Goal: Navigation & Orientation: Find specific page/section

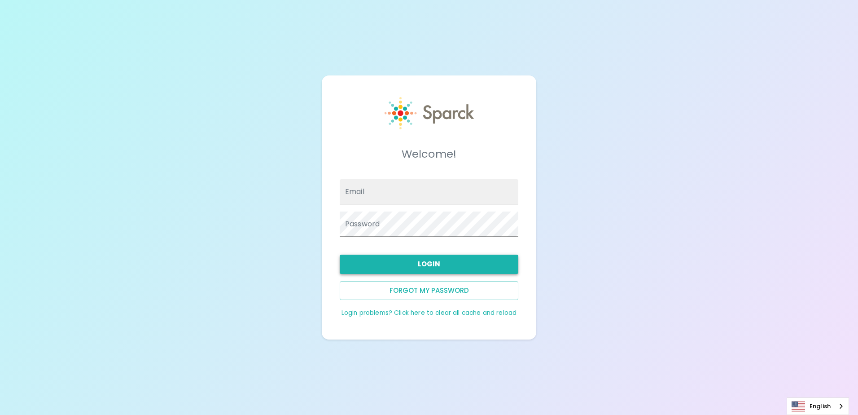
type input "[EMAIL_ADDRESS][DOMAIN_NAME]"
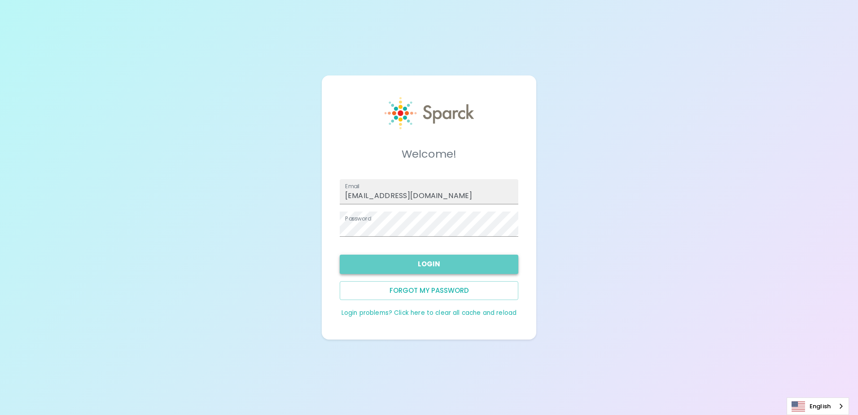
click at [411, 263] on button "Login" at bounding box center [429, 263] width 179 height 19
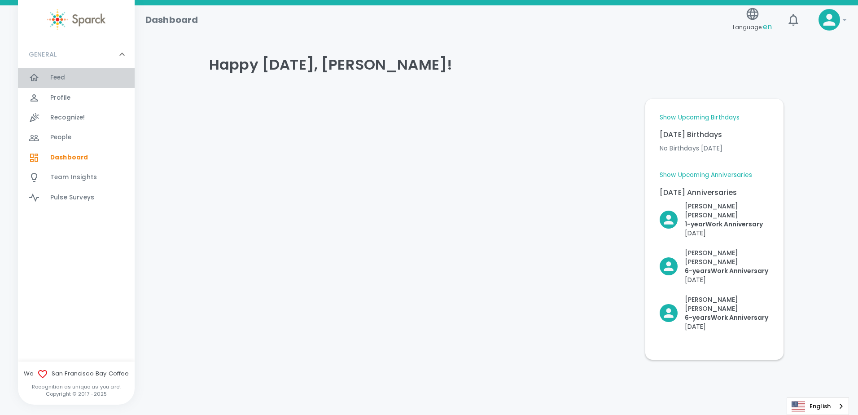
click at [74, 81] on div "Feed 0" at bounding box center [92, 77] width 84 height 13
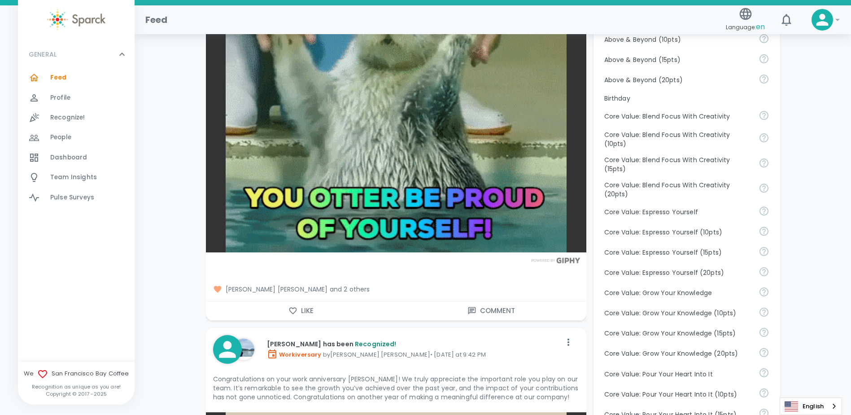
scroll to position [449, 0]
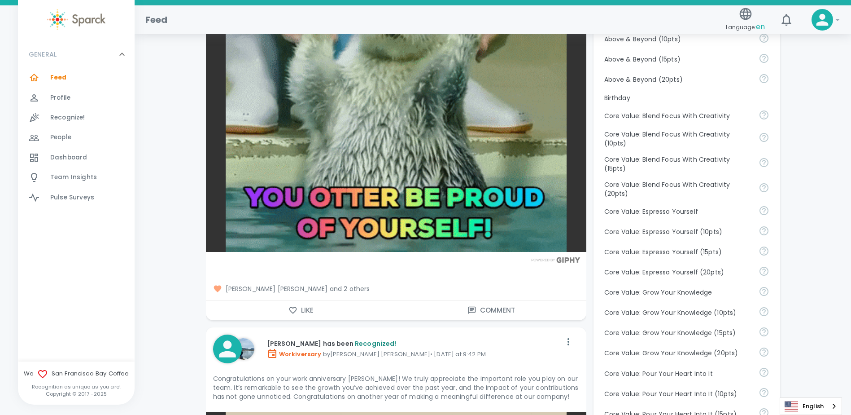
click at [309, 309] on button "Like" at bounding box center [301, 310] width 190 height 19
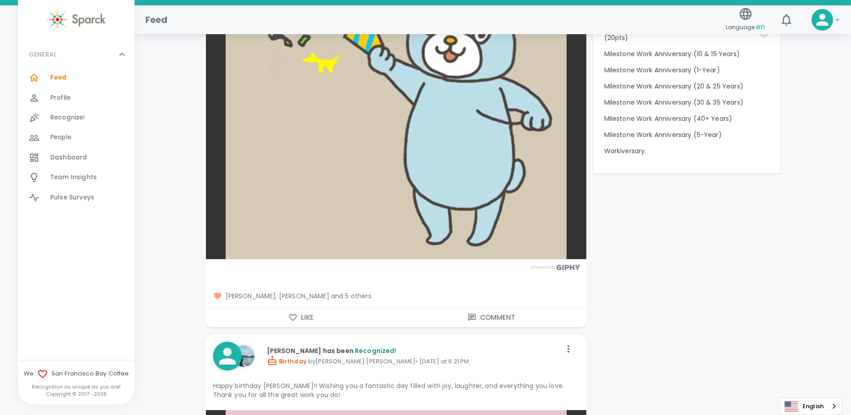
scroll to position [0, 0]
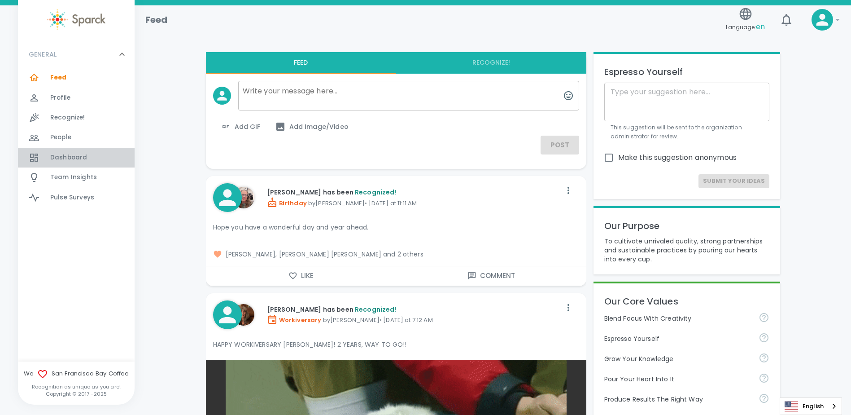
click at [90, 155] on div "Dashboard 0" at bounding box center [92, 157] width 84 height 13
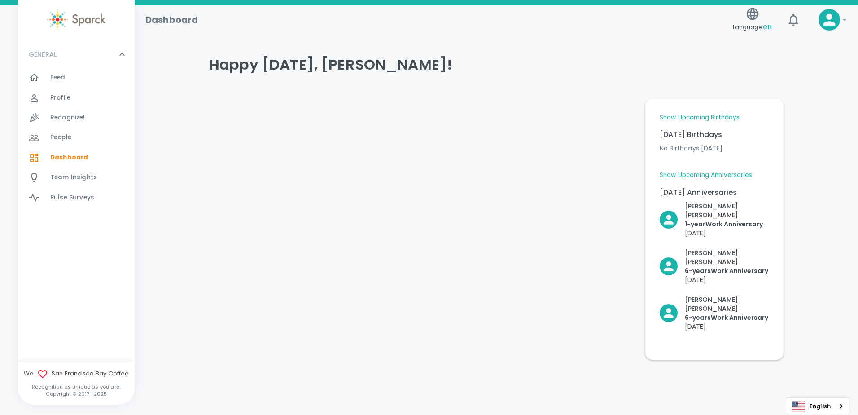
click at [729, 173] on link "Show Upcoming Anniversaries" at bounding box center [706, 175] width 92 height 9
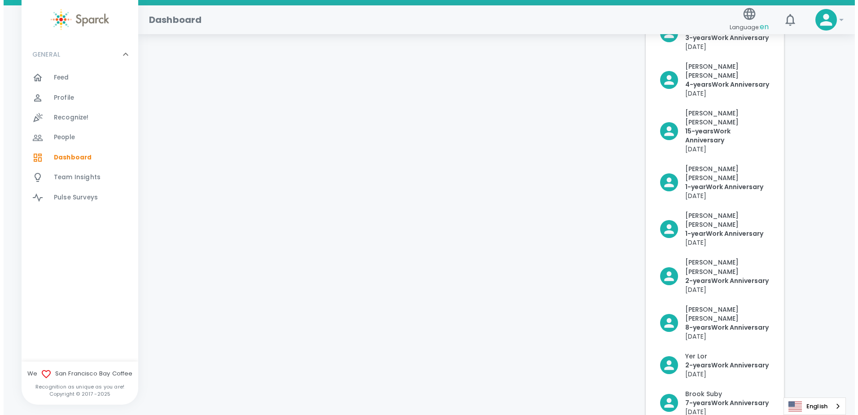
scroll to position [484, 0]
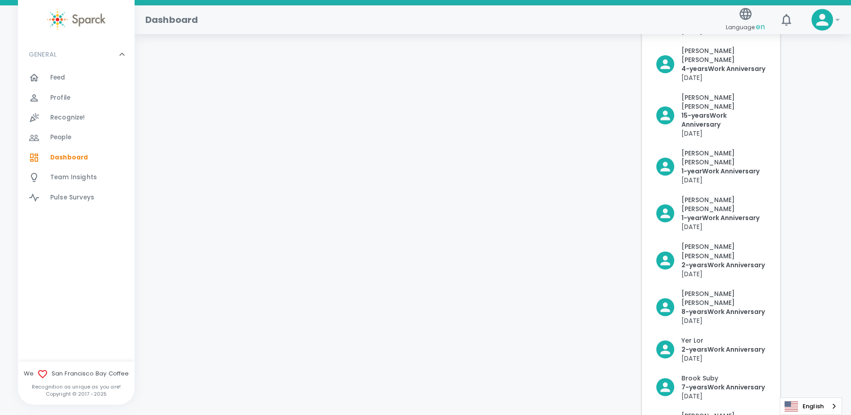
click at [824, 22] on icon at bounding box center [823, 20] width 12 height 12
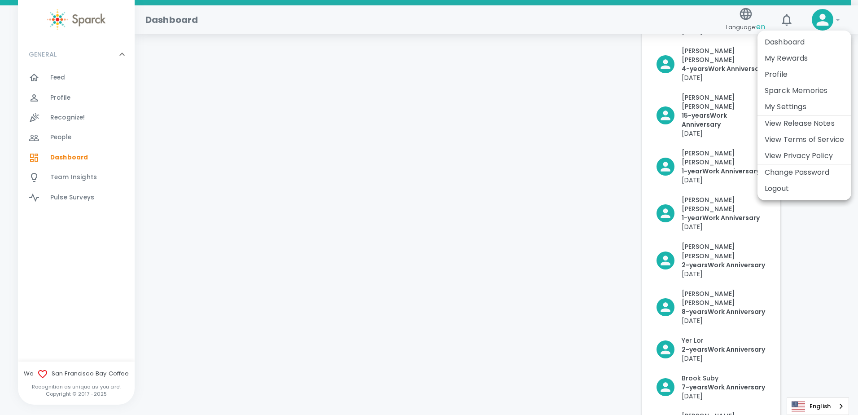
click at [802, 71] on li "Profile" at bounding box center [805, 74] width 94 height 16
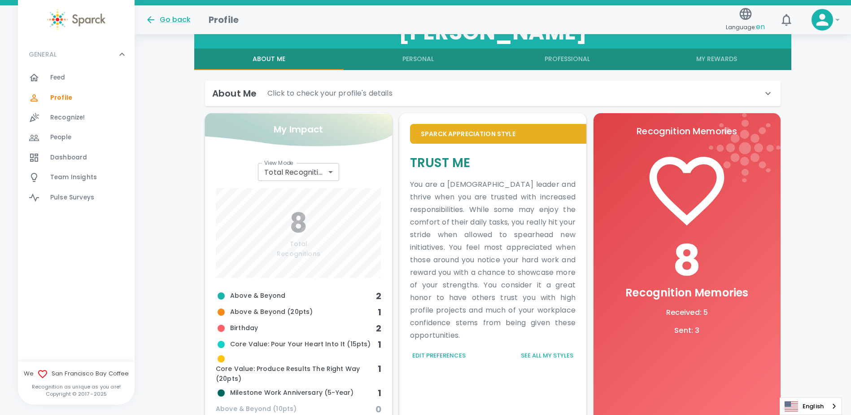
click at [288, 194] on div "8 Total Recognitions" at bounding box center [299, 233] width 166 height 90
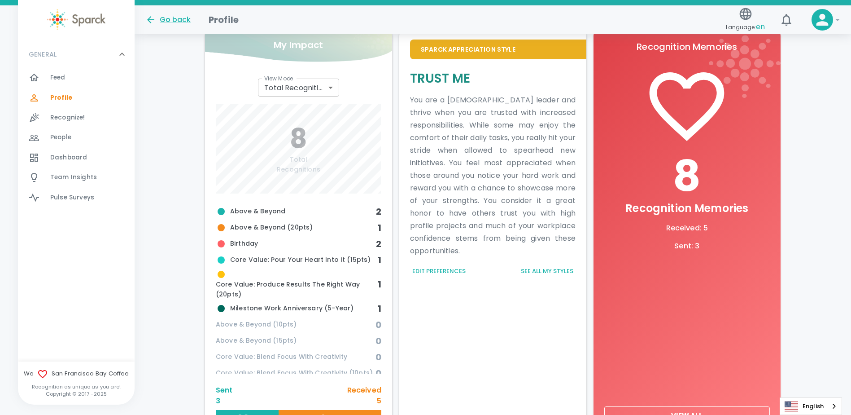
scroll to position [334, 0]
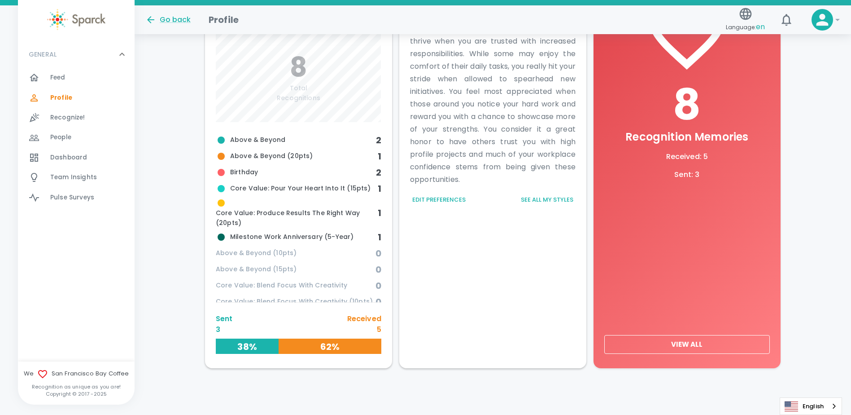
click at [650, 344] on button "View All" at bounding box center [688, 344] width 166 height 19
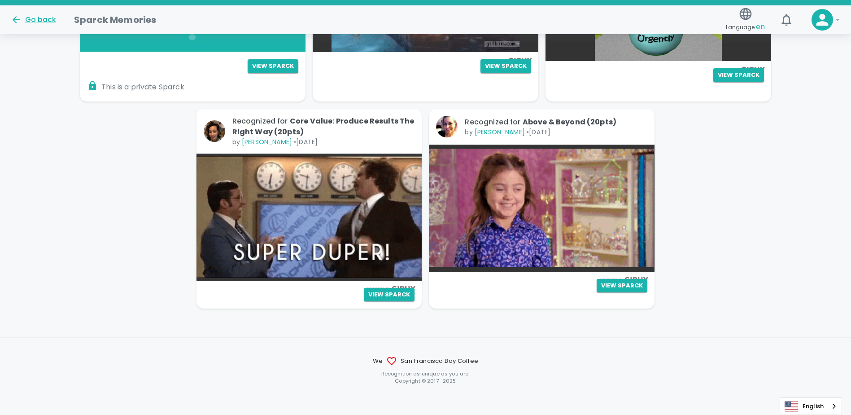
scroll to position [314, 0]
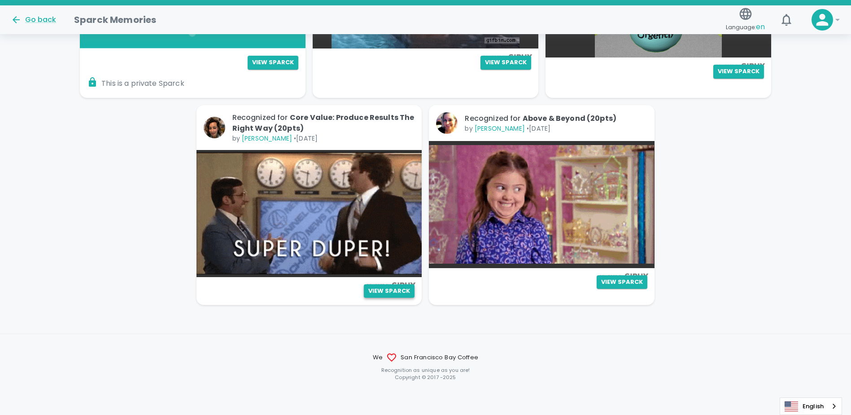
click at [393, 290] on button "View Sparck" at bounding box center [389, 291] width 51 height 14
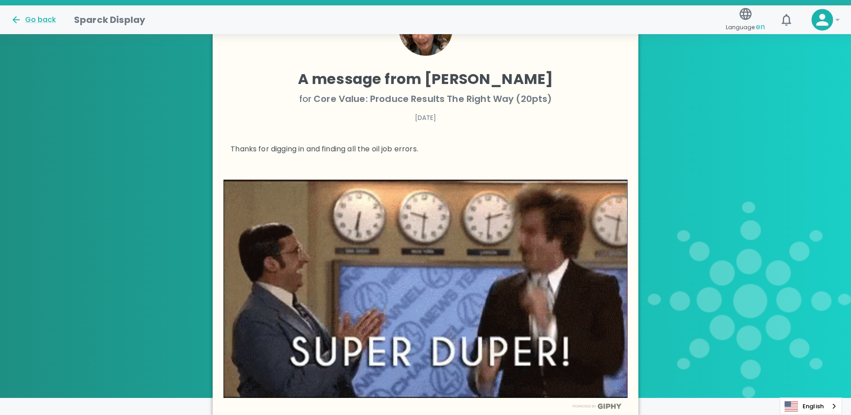
scroll to position [180, 0]
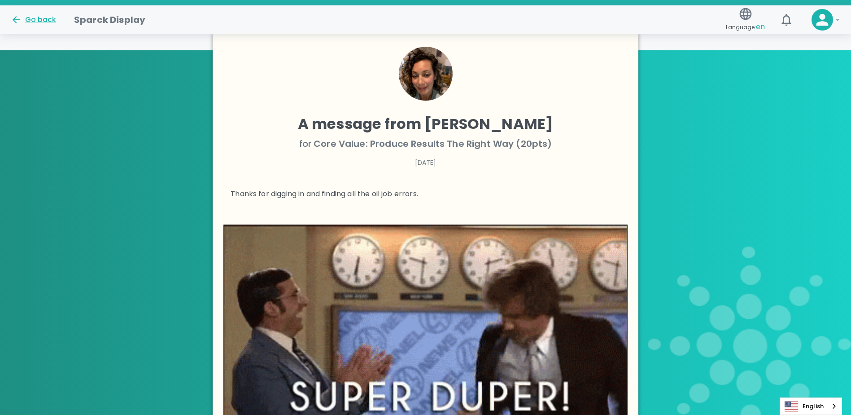
click at [703, 173] on div "A message from Nicole Perry for Core Value: Produce Results The Right Way (20pt…" at bounding box center [425, 246] width 851 height 392
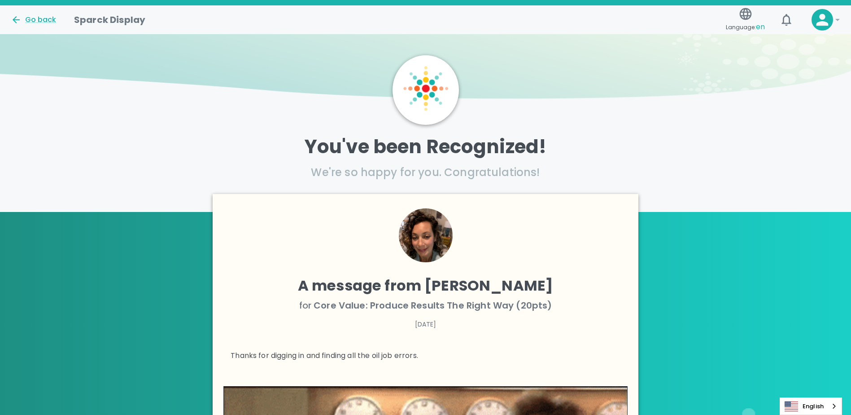
scroll to position [0, 0]
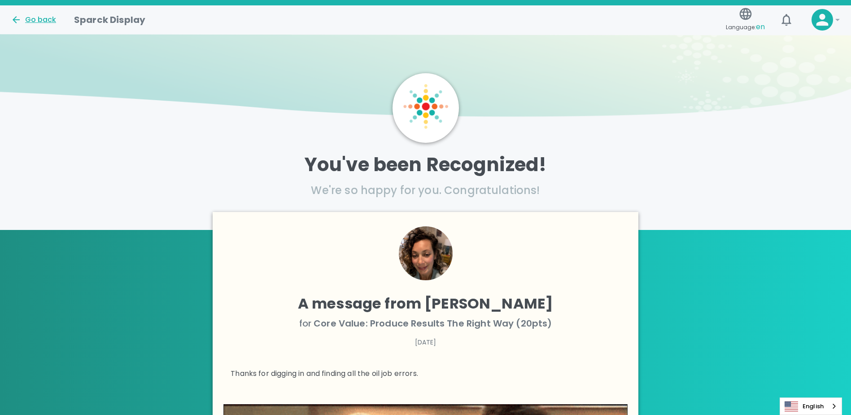
click at [23, 15] on div "Go back" at bounding box center [33, 19] width 45 height 11
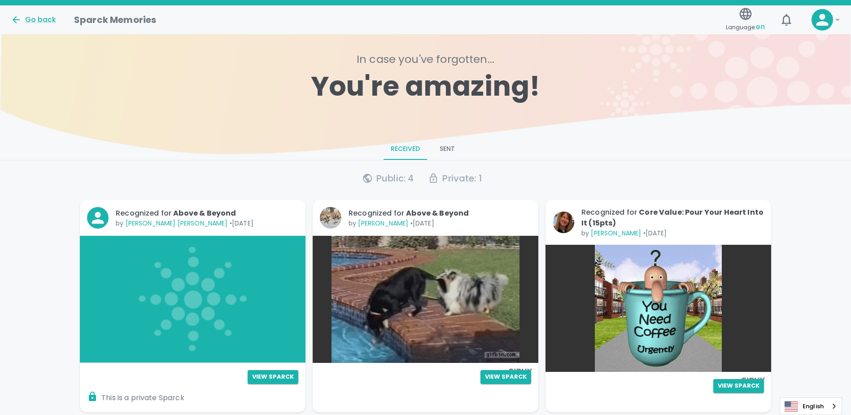
click at [709, 289] on img at bounding box center [659, 308] width 226 height 127
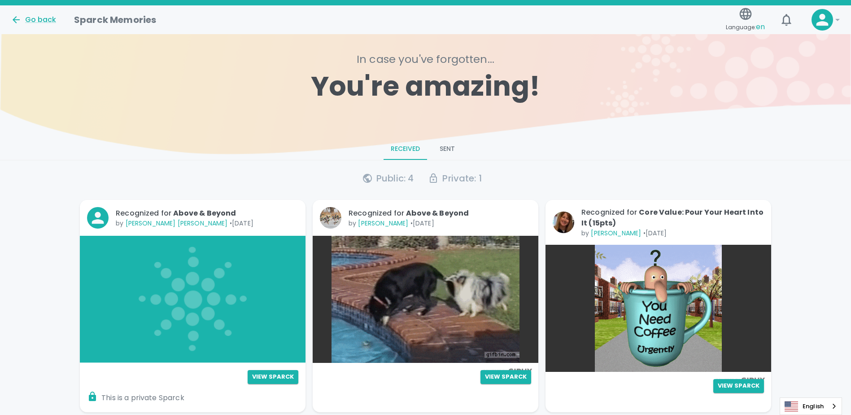
click at [452, 150] on button "Sent" at bounding box center [447, 149] width 40 height 22
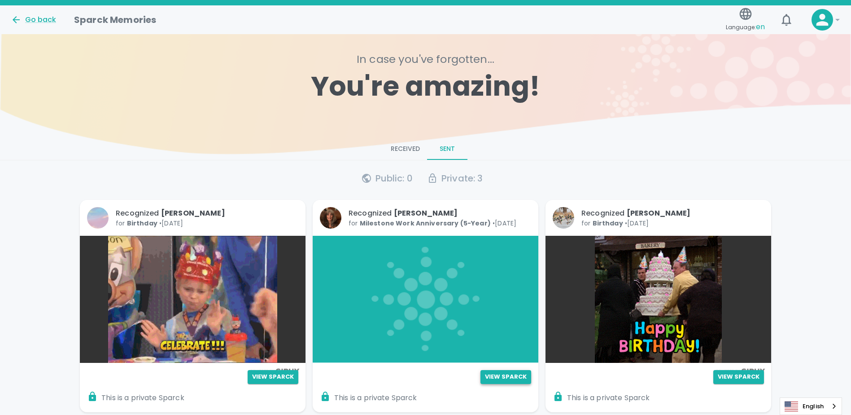
click at [506, 380] on button "View Sparck" at bounding box center [506, 377] width 51 height 14
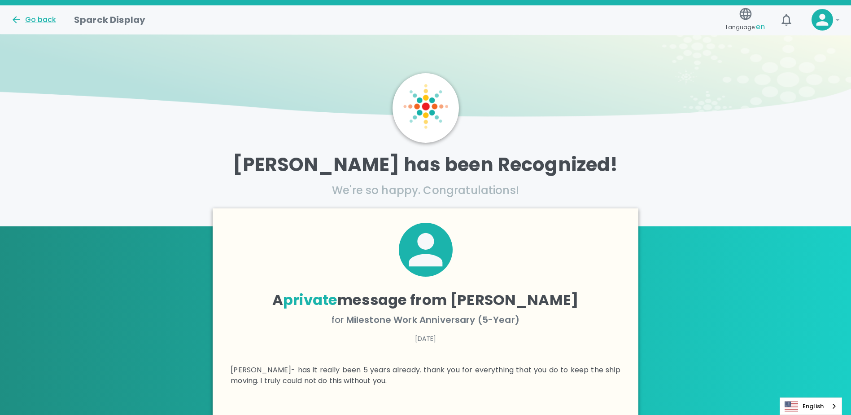
click at [701, 190] on p "We're so happy. Congratulations!" at bounding box center [425, 190] width 851 height 14
click at [28, 18] on div "Go back" at bounding box center [33, 19] width 45 height 11
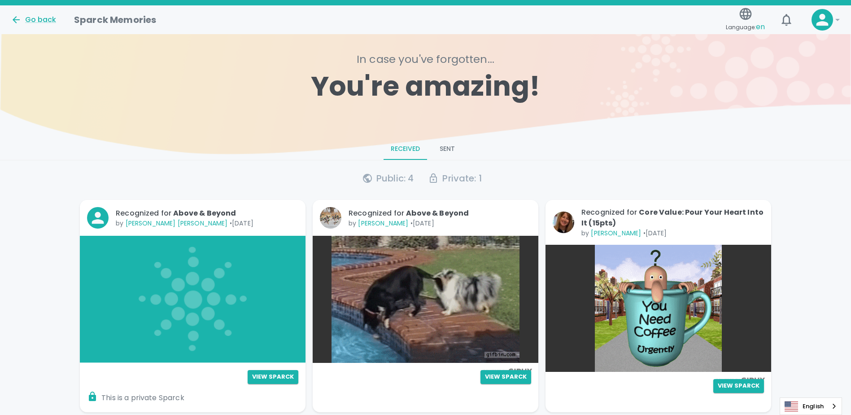
click at [832, 19] on div at bounding box center [823, 20] width 22 height 22
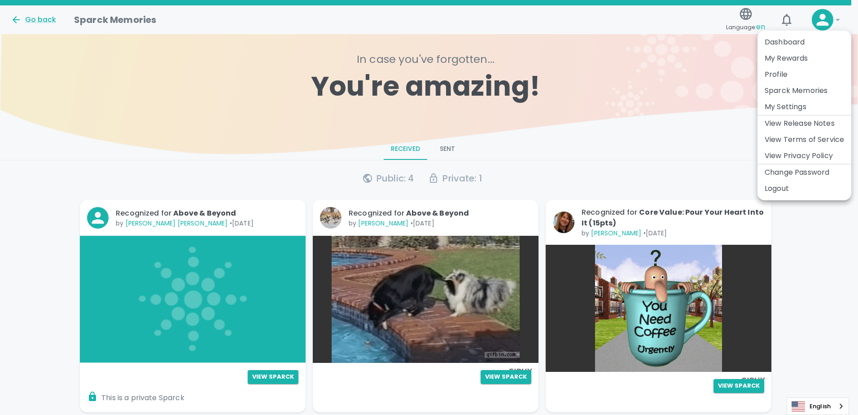
click at [815, 69] on li "Profile" at bounding box center [805, 74] width 94 height 16
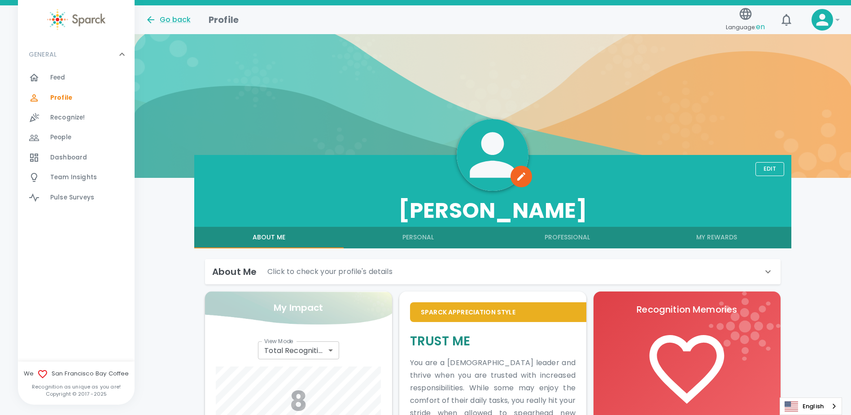
click at [820, 19] on icon at bounding box center [823, 20] width 18 height 18
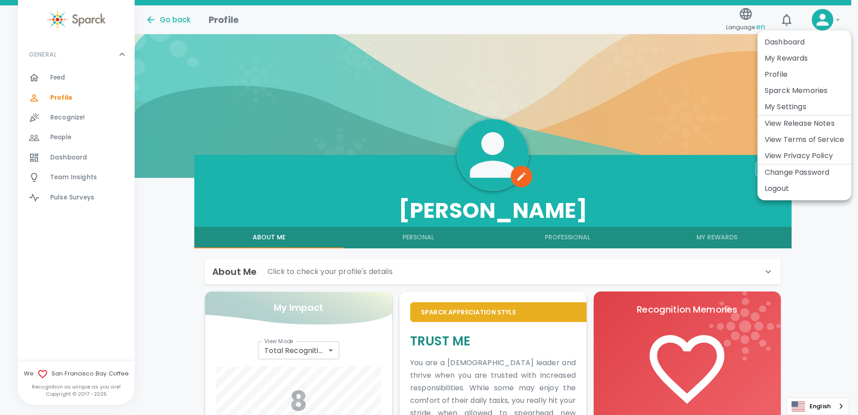
click at [803, 60] on li "My Rewards" at bounding box center [805, 58] width 94 height 16
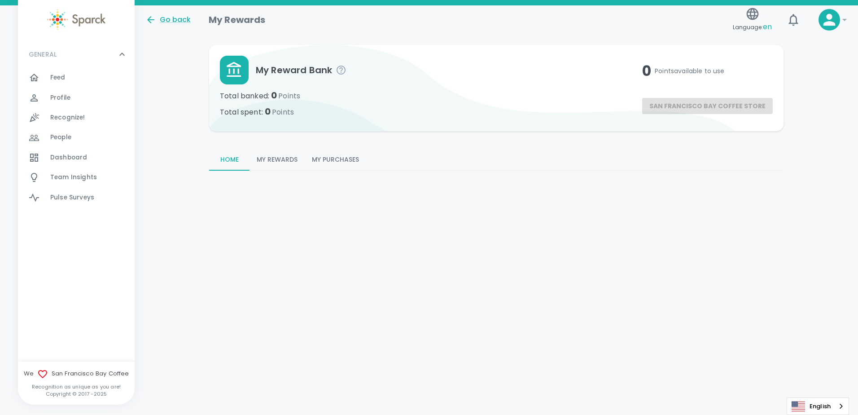
click at [276, 160] on button "My Rewards" at bounding box center [277, 160] width 55 height 22
click at [338, 159] on button "My Purchases" at bounding box center [335, 160] width 61 height 22
click at [56, 70] on div "Feed 0" at bounding box center [76, 78] width 117 height 20
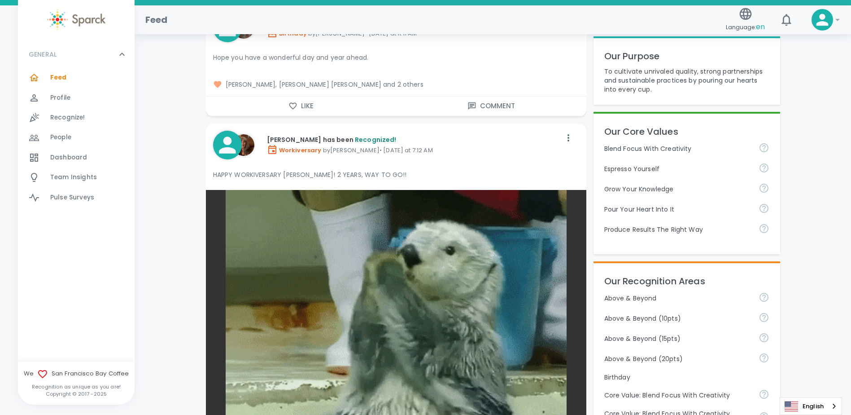
scroll to position [45, 0]
